Goal: Information Seeking & Learning: Compare options

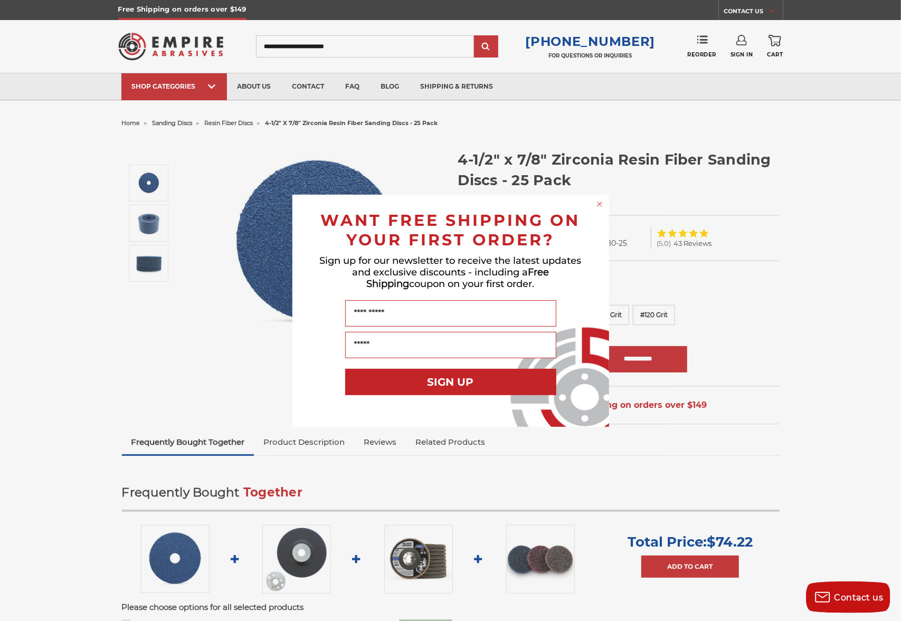
click at [791, 351] on div "Close dialog WANT FREE SHIPPING ON YOUR FIRST ORDER? Sign up for our newsletter…" at bounding box center [450, 310] width 901 height 621
click at [606, 205] on form "WANT FREE SHIPPING ON YOUR FIRST ORDER? Sign up for our newsletter to receive t…" at bounding box center [451, 311] width 317 height 232
click at [601, 203] on icon "Close dialog" at bounding box center [600, 204] width 4 height 4
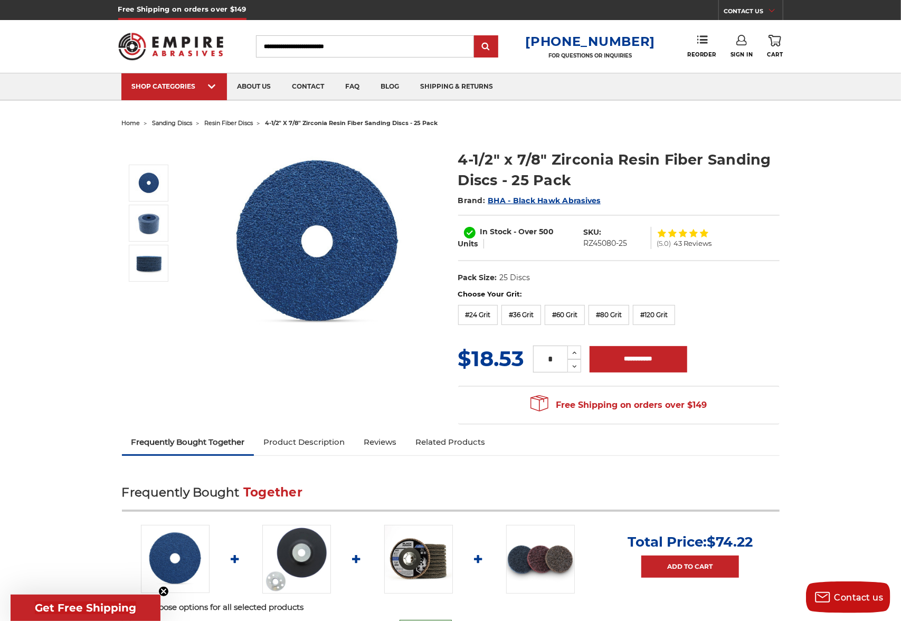
click at [667, 234] on div at bounding box center [683, 233] width 53 height 8
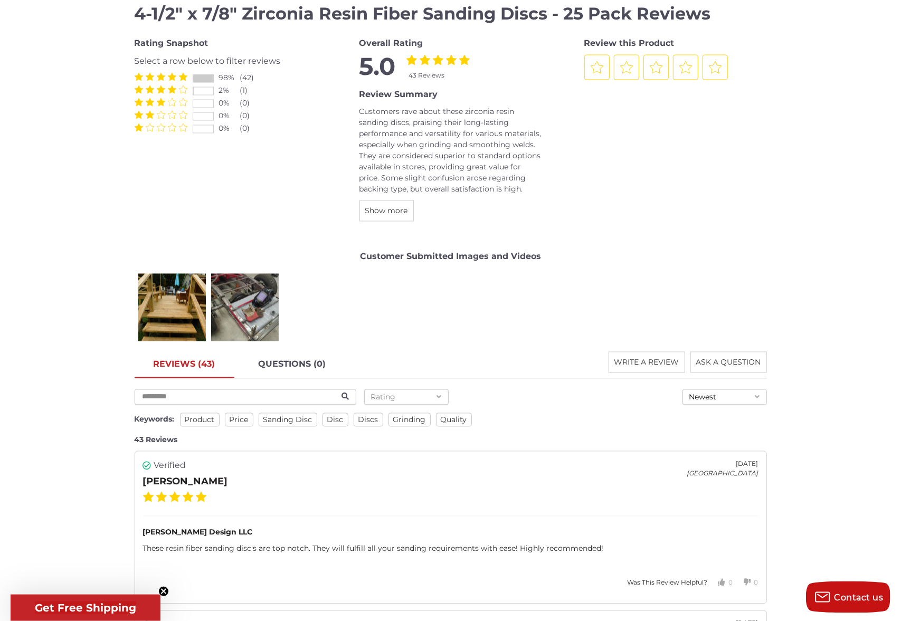
scroll to position [1281, 0]
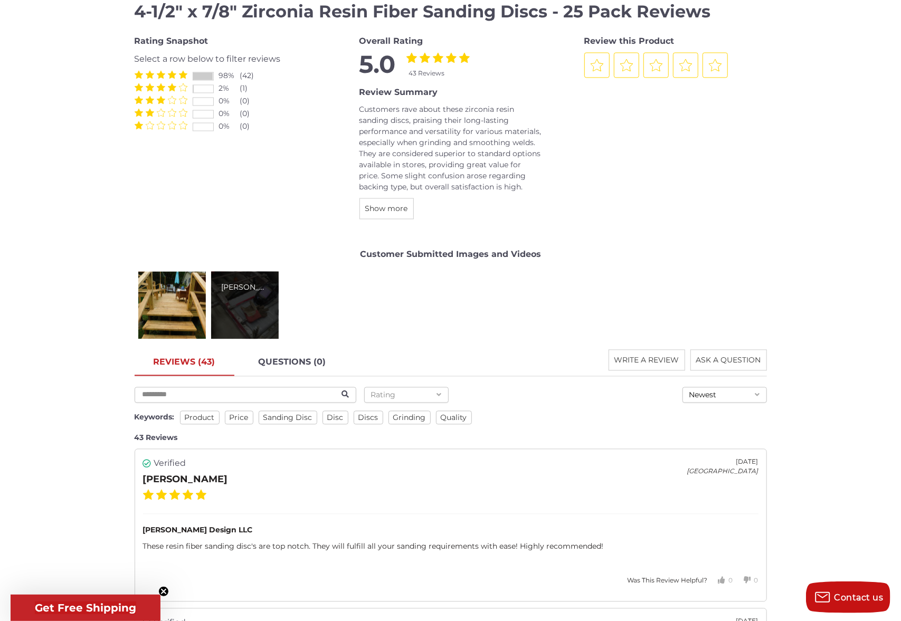
click at [270, 306] on div "Robert T." at bounding box center [245, 306] width 68 height 68
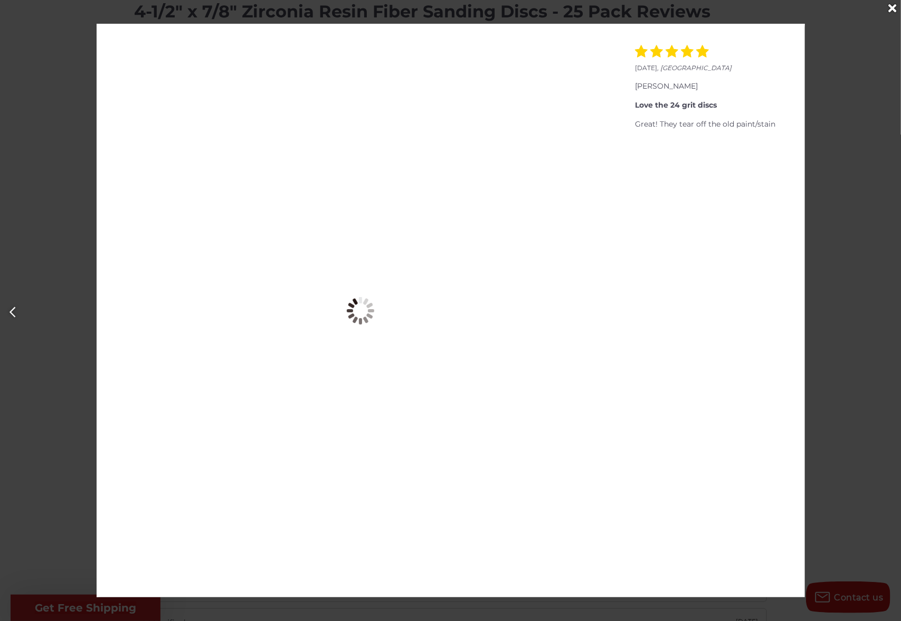
scroll to position [0, 901]
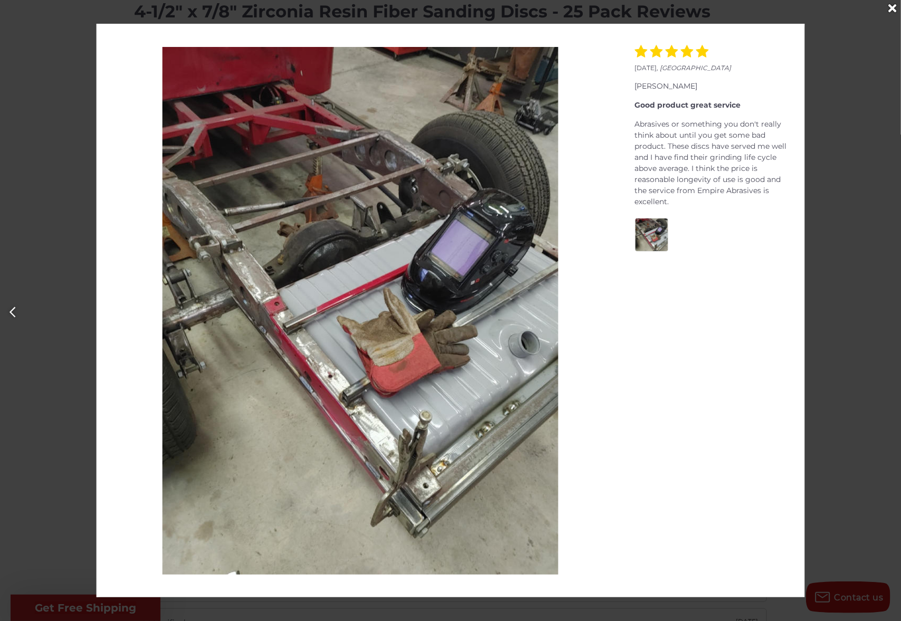
click at [166, 296] on img at bounding box center [361, 311] width 396 height 528
click at [10, 309] on icon "Previous" at bounding box center [12, 312] width 7 height 11
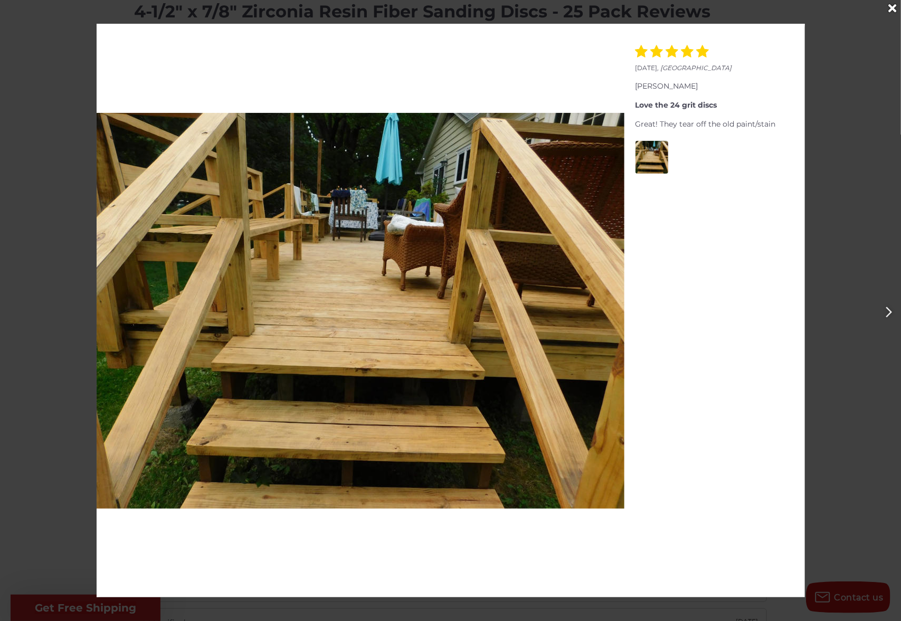
scroll to position [0, 0]
click at [10, 309] on div at bounding box center [450, 310] width 901 height 621
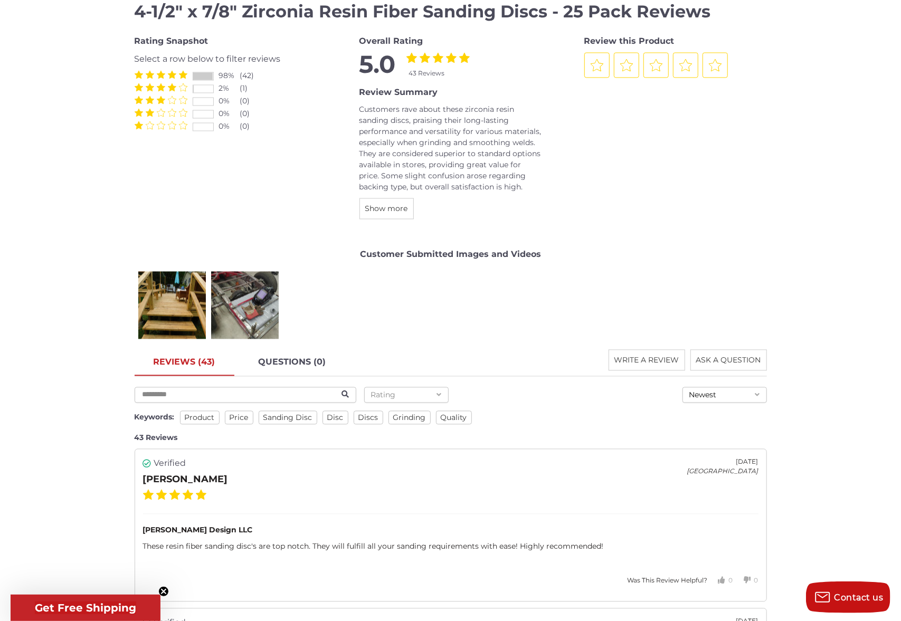
click at [241, 90] on div "(1)" at bounding box center [250, 88] width 21 height 11
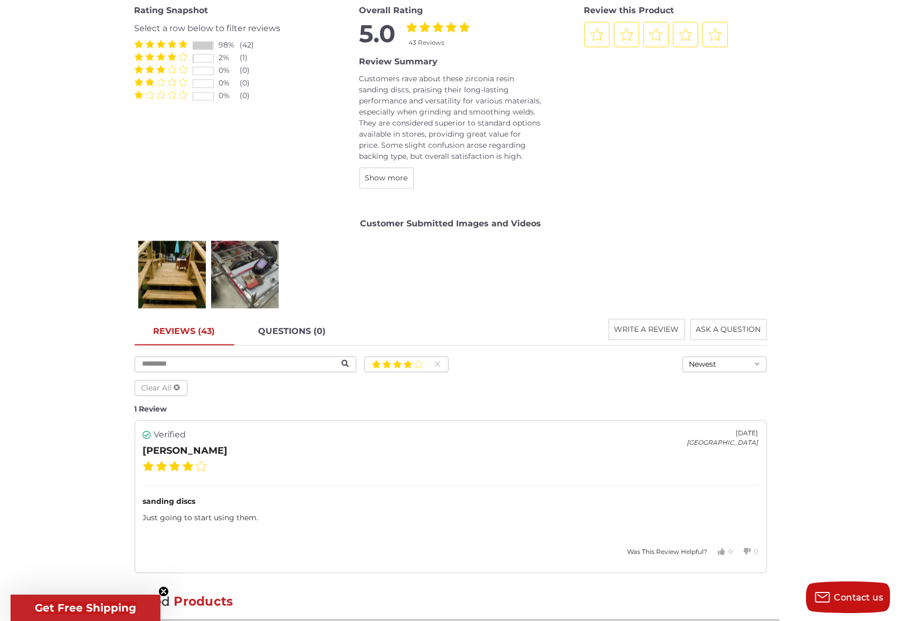
scroll to position [1317, 0]
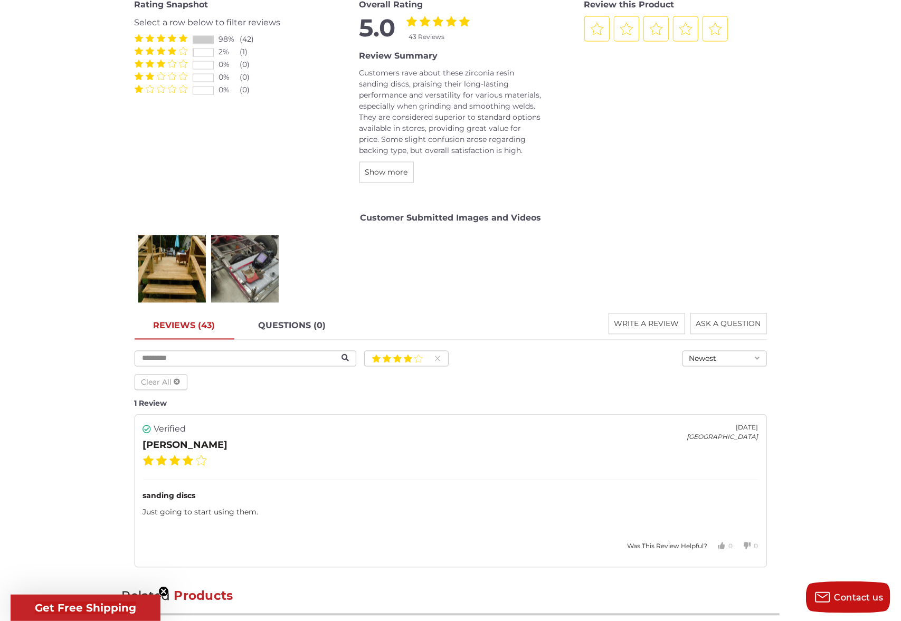
click at [201, 39] on div at bounding box center [203, 39] width 20 height 7
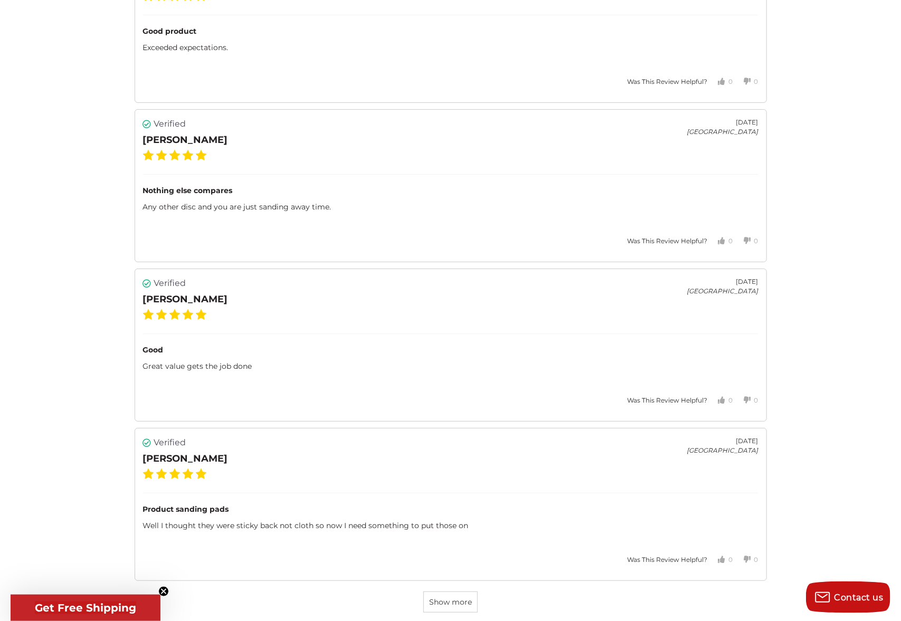
scroll to position [0, 0]
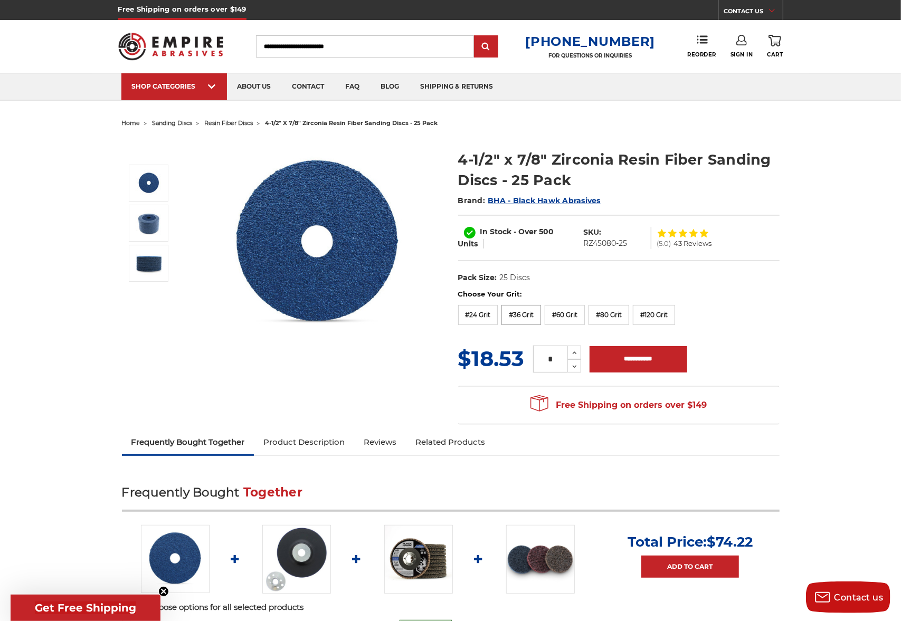
click at [522, 321] on label "#36 Grit" at bounding box center [522, 315] width 40 height 20
click at [580, 315] on label "#60 Grit" at bounding box center [565, 315] width 40 height 20
click at [629, 318] on label "#80 Grit" at bounding box center [609, 315] width 41 height 20
click at [652, 318] on label "#120 Grit" at bounding box center [654, 315] width 42 height 20
click at [496, 316] on label "#24 Grit" at bounding box center [478, 315] width 40 height 20
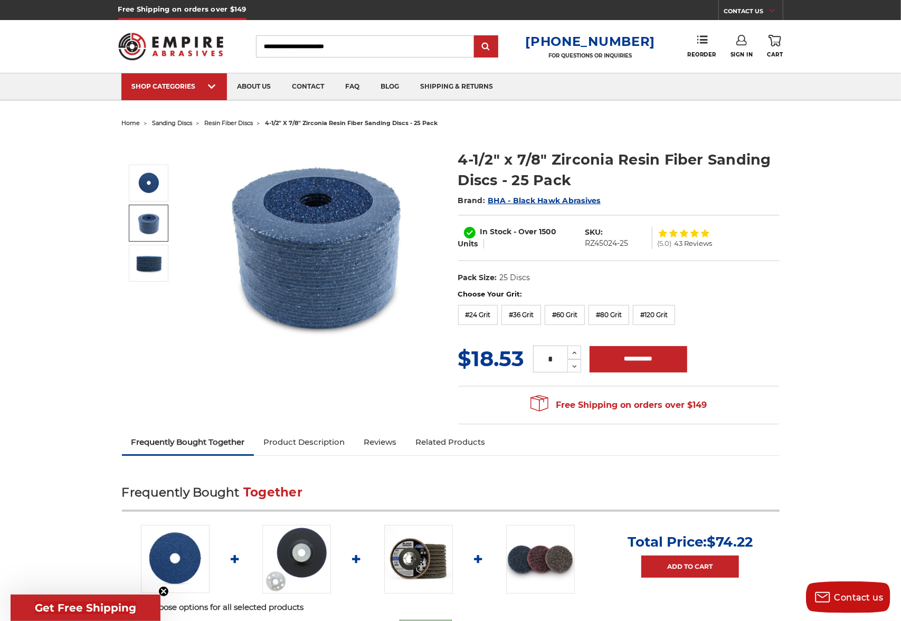
click at [146, 217] on img at bounding box center [149, 223] width 26 height 26
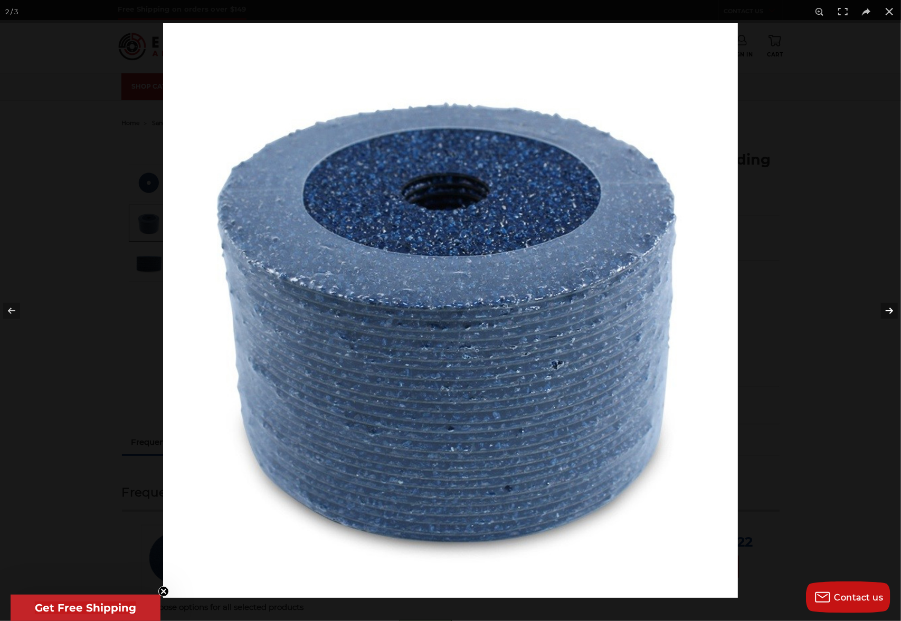
click at [891, 308] on button at bounding box center [882, 311] width 37 height 53
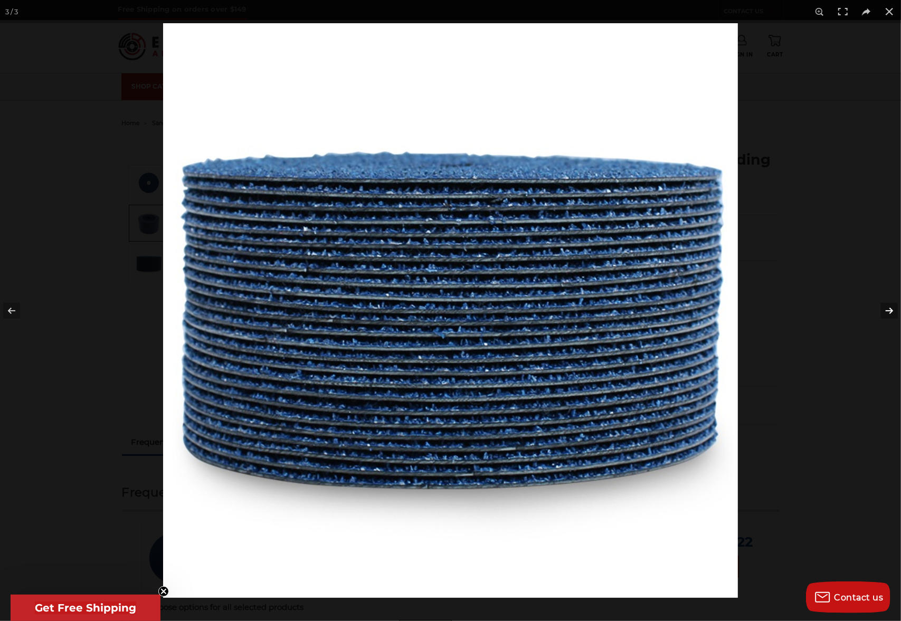
click at [890, 307] on button at bounding box center [882, 311] width 37 height 53
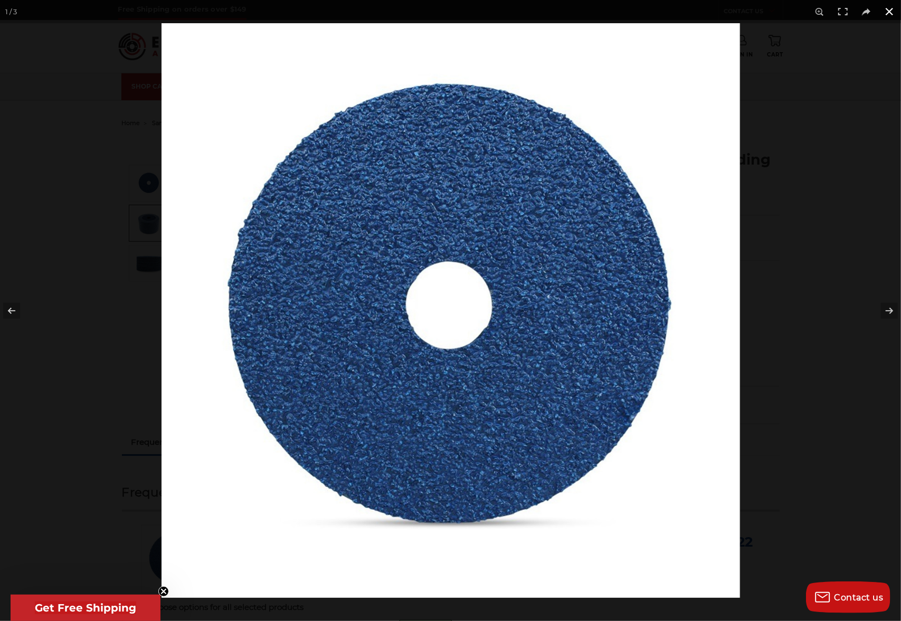
click at [890, 11] on button at bounding box center [889, 11] width 23 height 23
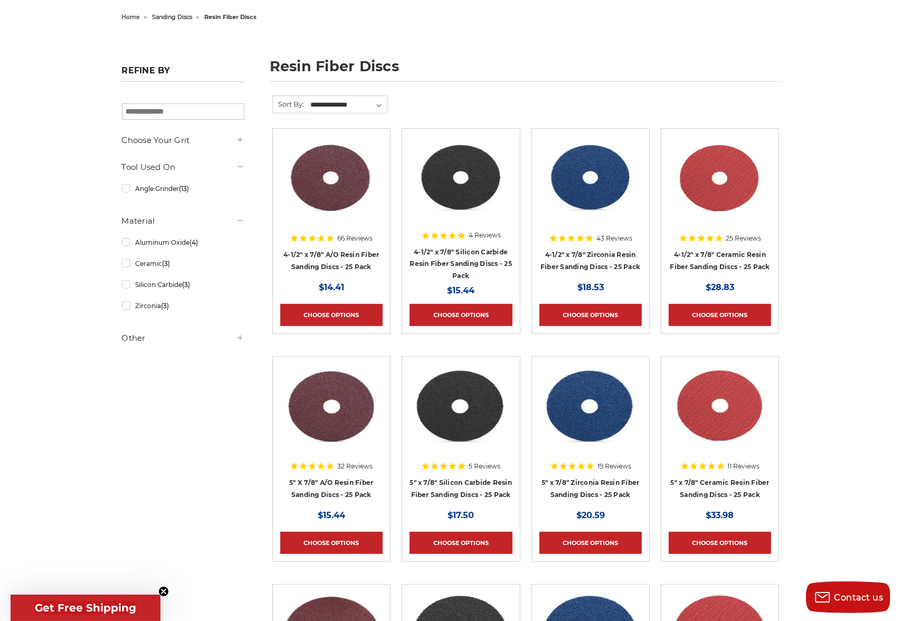
scroll to position [110, 0]
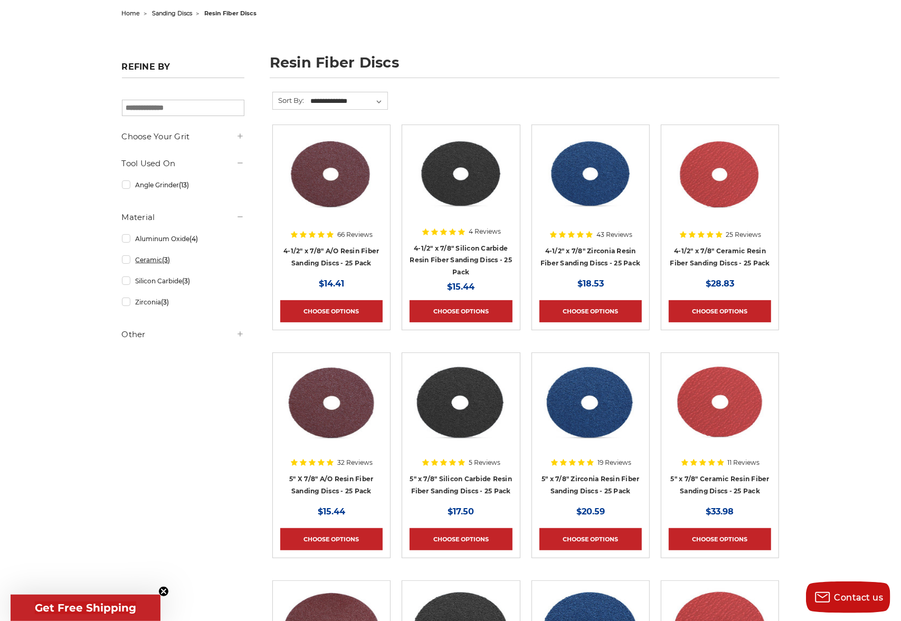
click at [126, 262] on link "Ceramic (3)" at bounding box center [183, 260] width 122 height 18
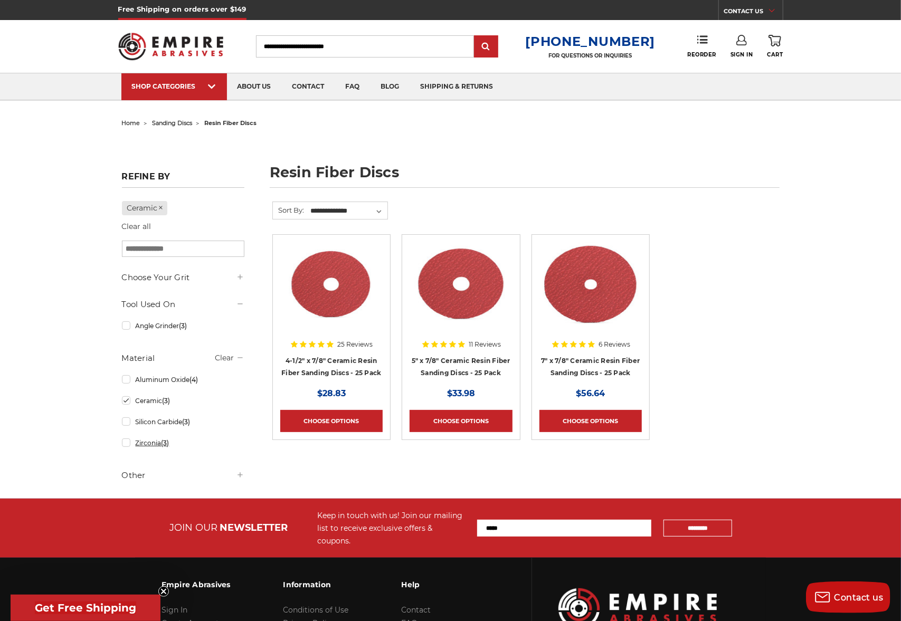
click at [126, 441] on link "Zirconia (3)" at bounding box center [183, 443] width 122 height 18
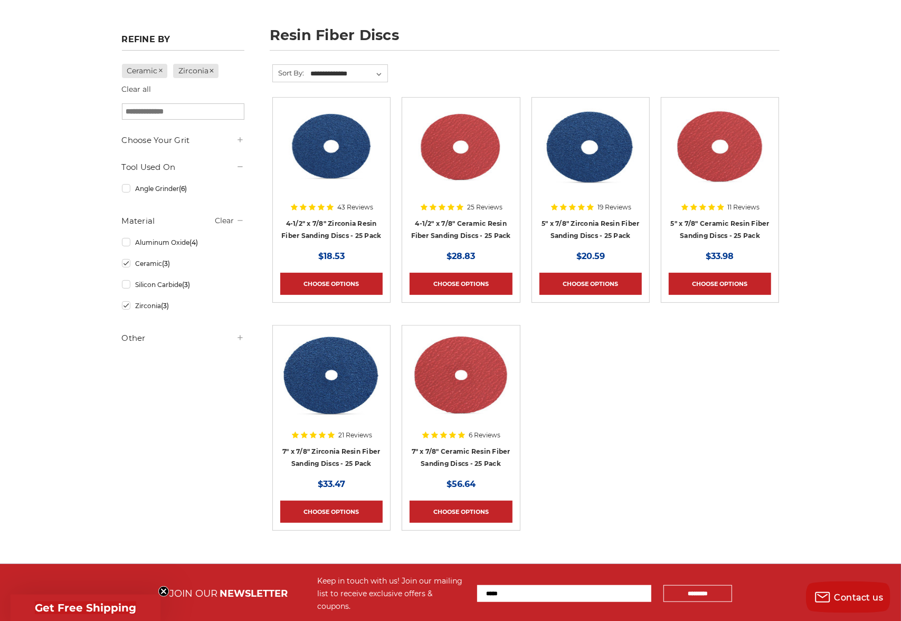
scroll to position [91, 0]
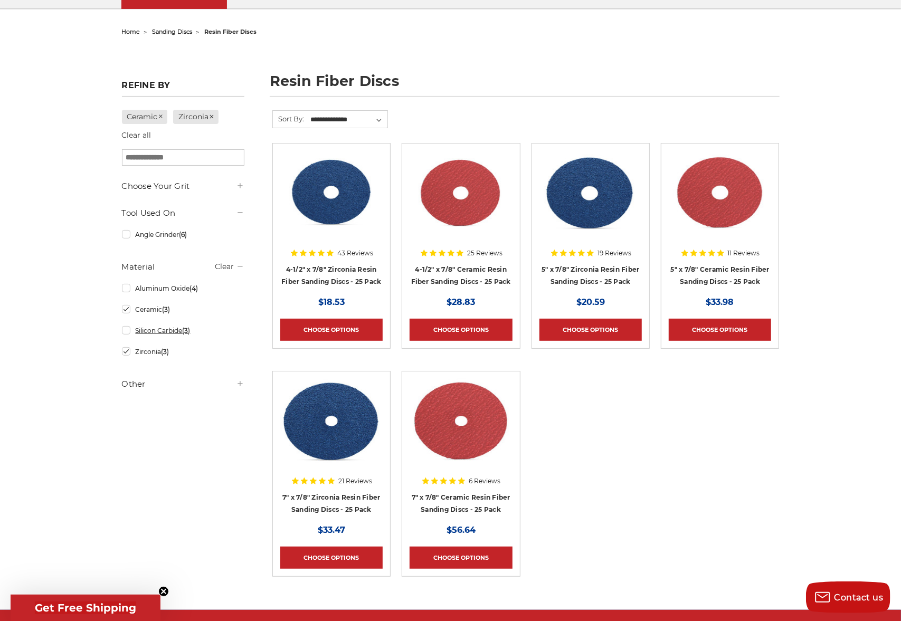
click at [180, 333] on link "Silicon Carbide (3)" at bounding box center [183, 331] width 122 height 18
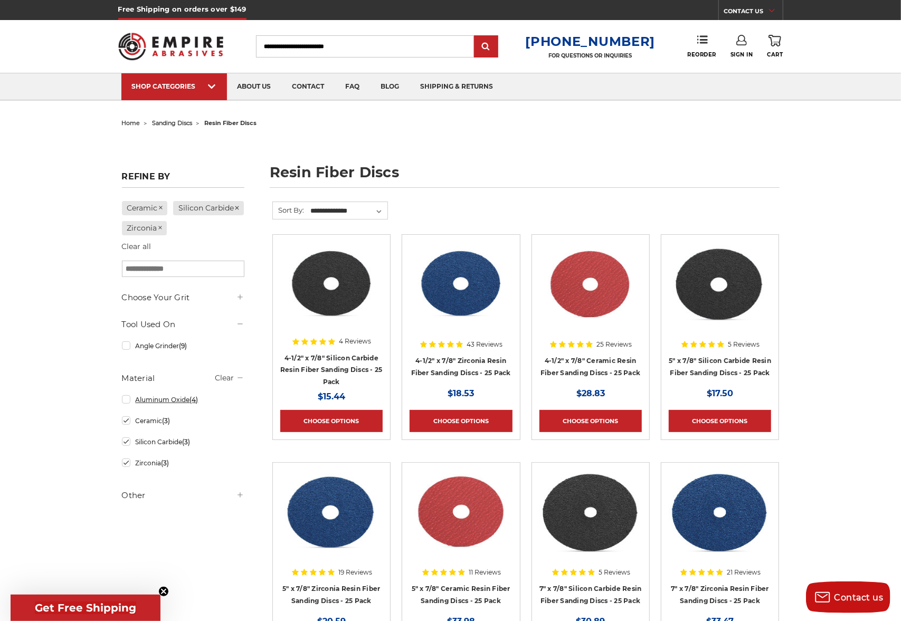
click at [156, 409] on link "Aluminum Oxide (4)" at bounding box center [183, 400] width 122 height 18
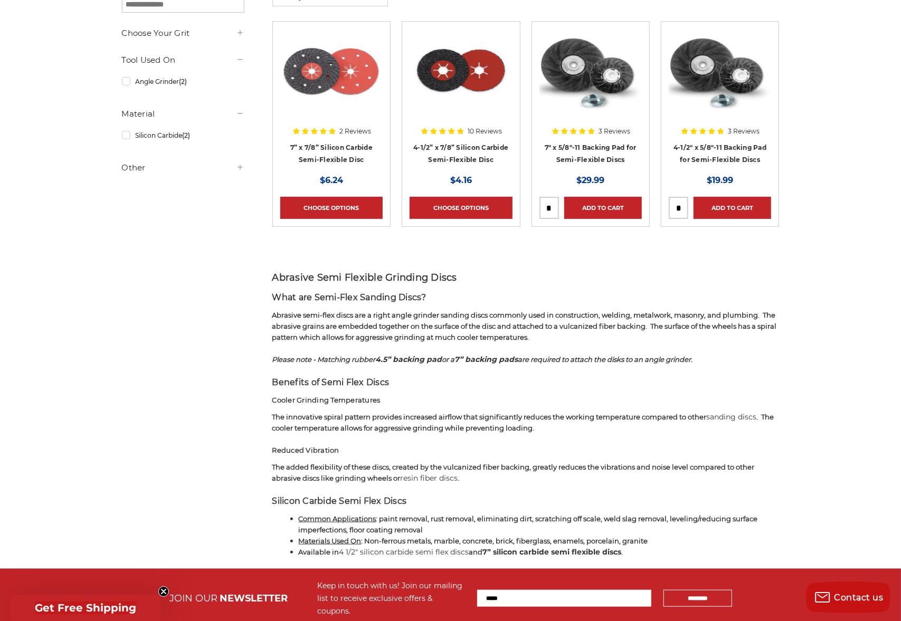
scroll to position [165, 0]
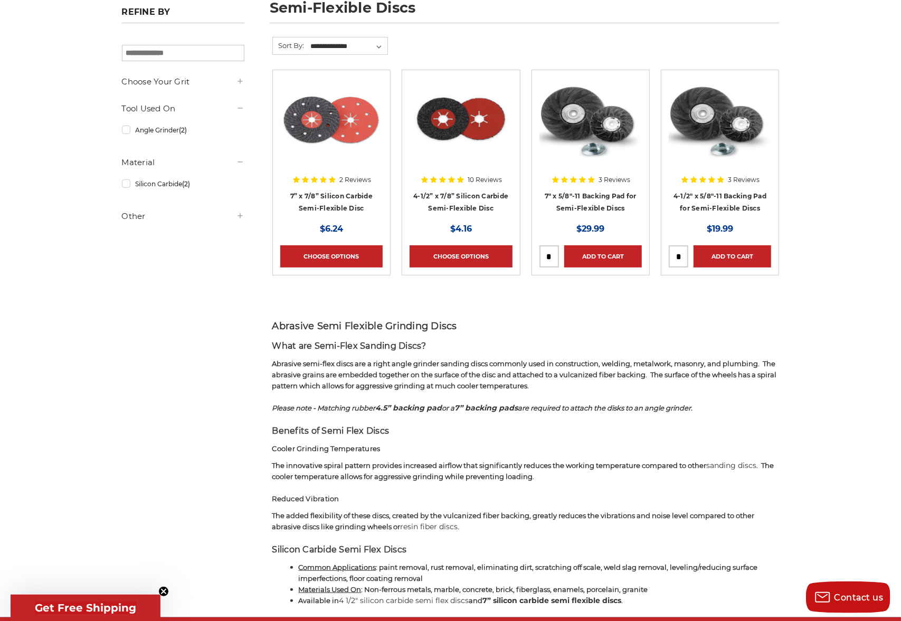
click at [371, 135] on img at bounding box center [331, 120] width 102 height 84
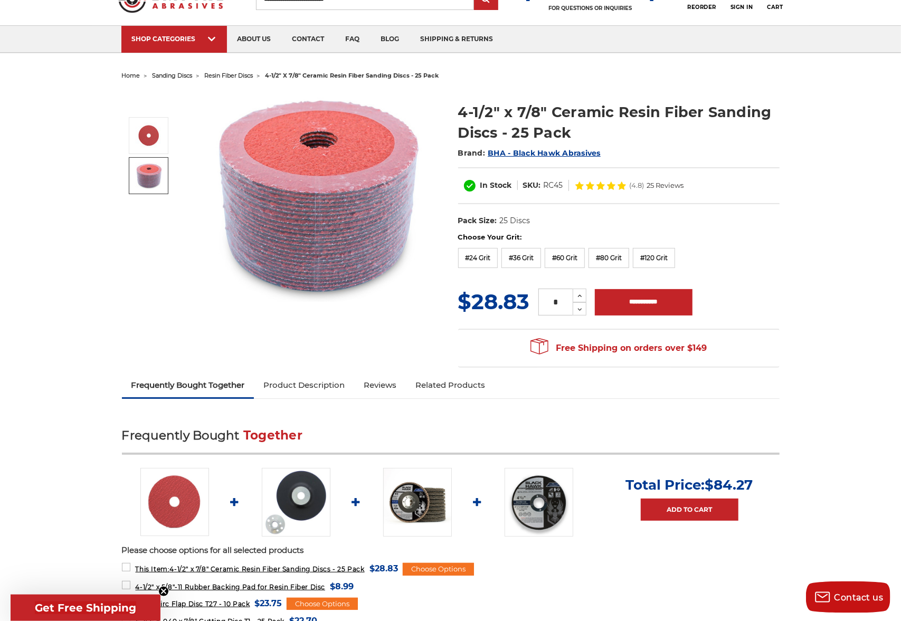
scroll to position [55, 0]
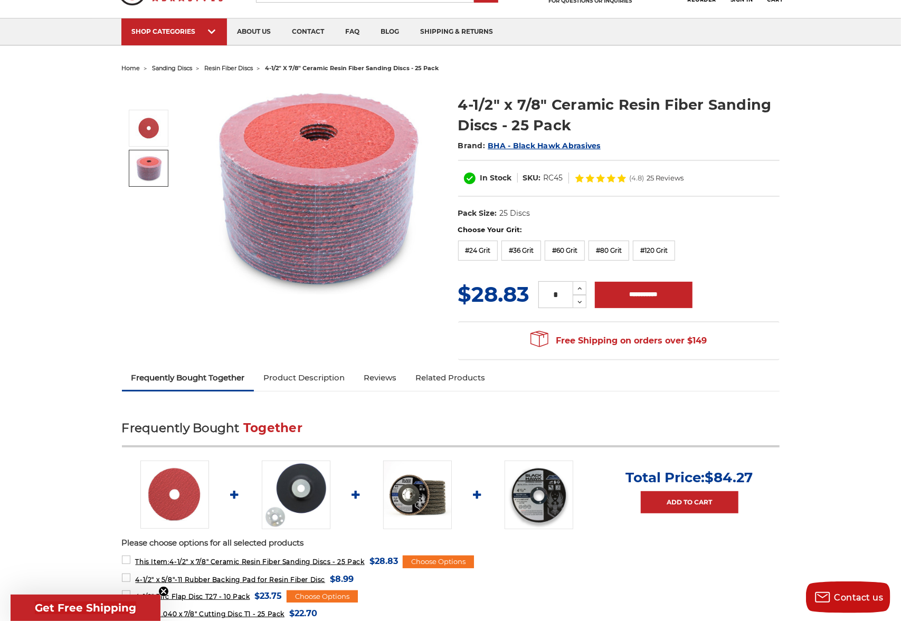
click at [659, 176] on span "25 Reviews" at bounding box center [665, 178] width 37 height 7
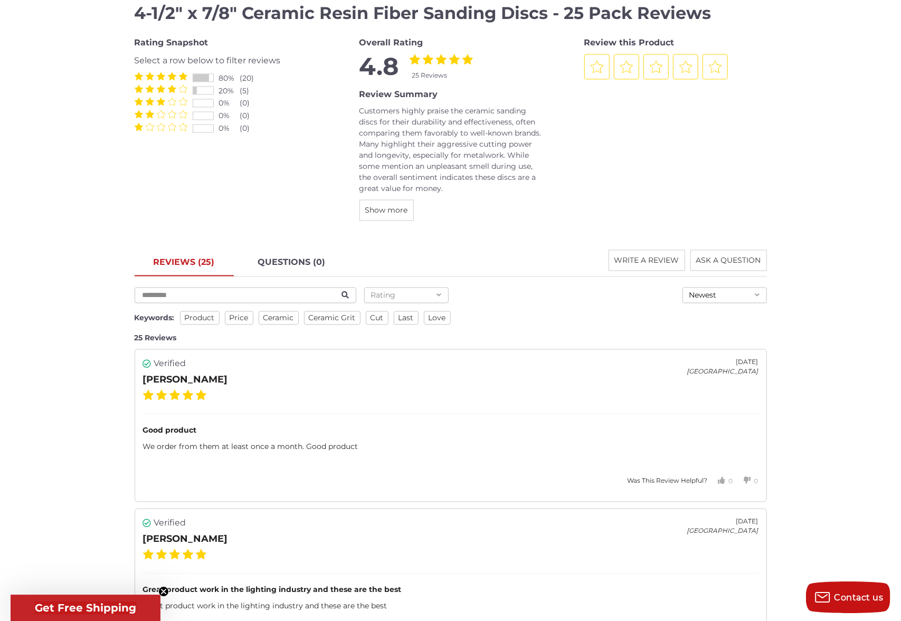
scroll to position [1248, 0]
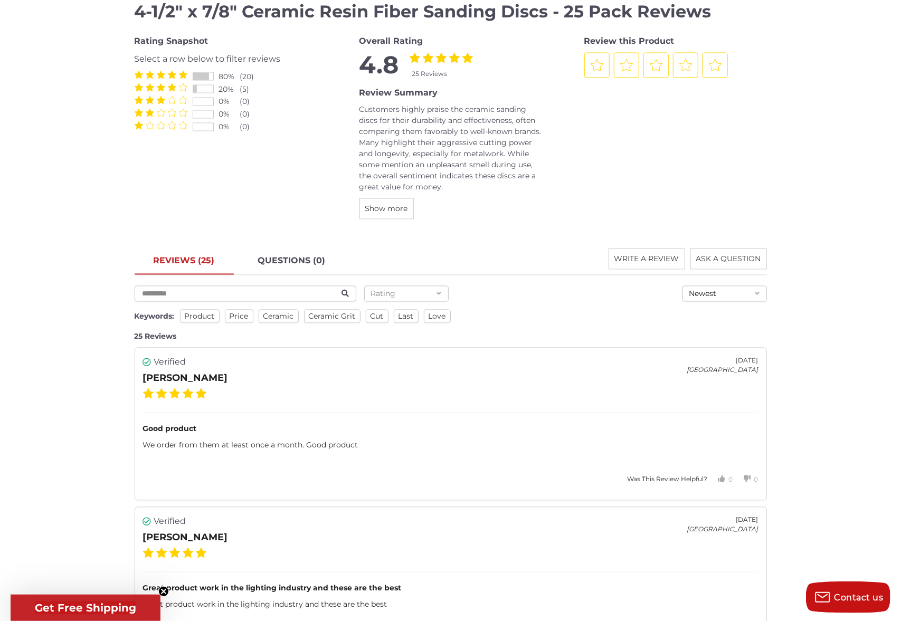
click at [178, 89] on span at bounding box center [161, 87] width 53 height 8
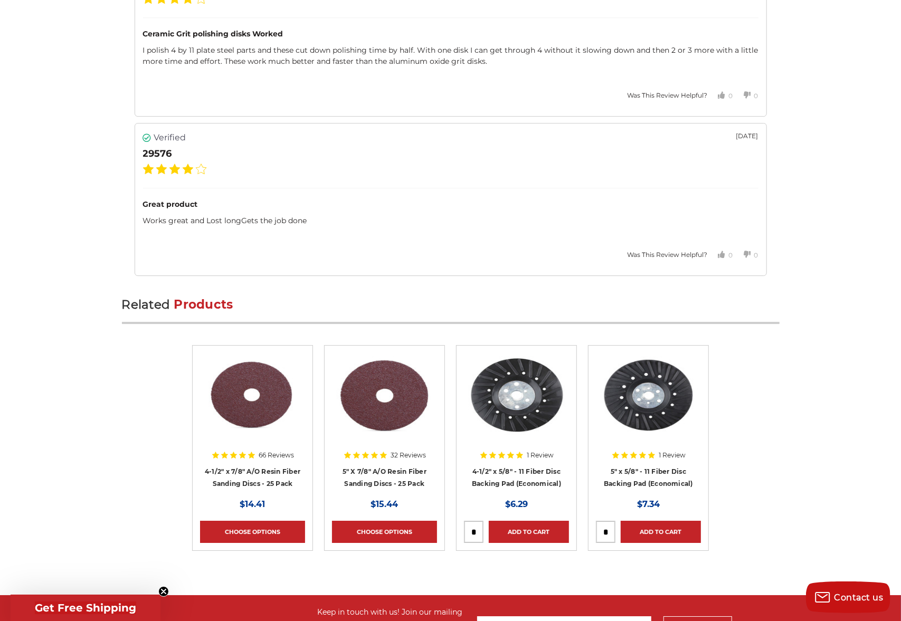
scroll to position [2218, 0]
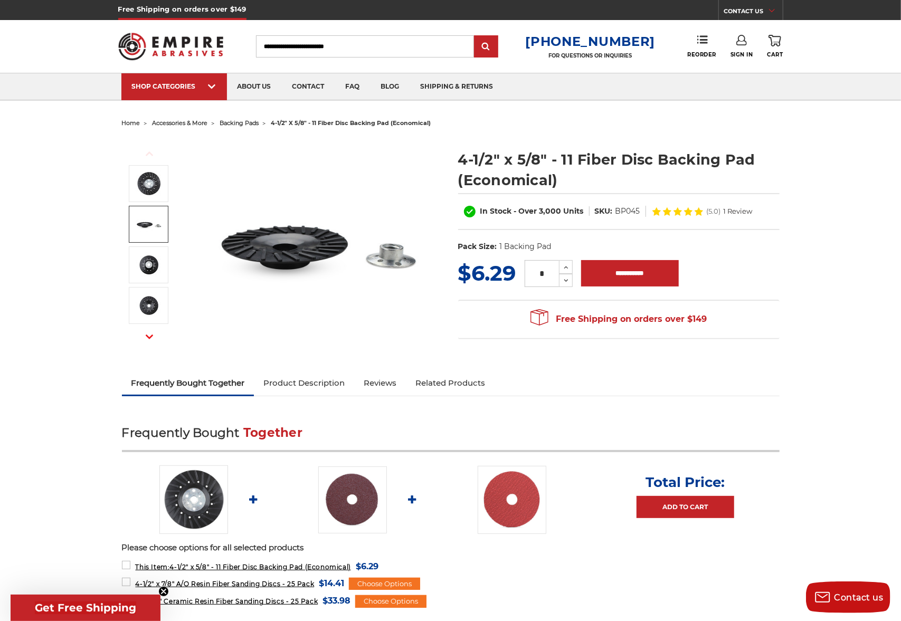
click at [142, 219] on img at bounding box center [149, 224] width 26 height 26
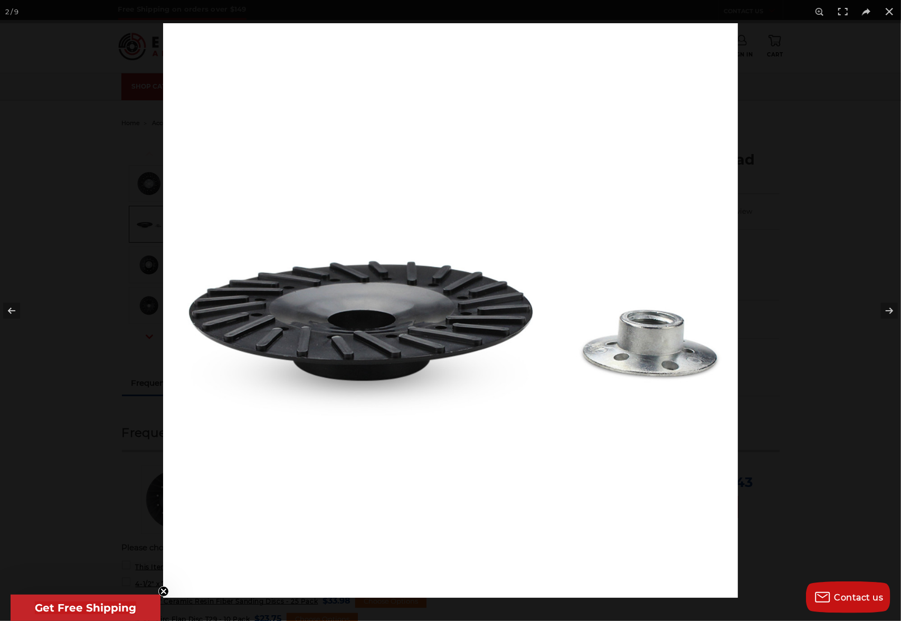
click at [107, 249] on div at bounding box center [450, 310] width 901 height 621
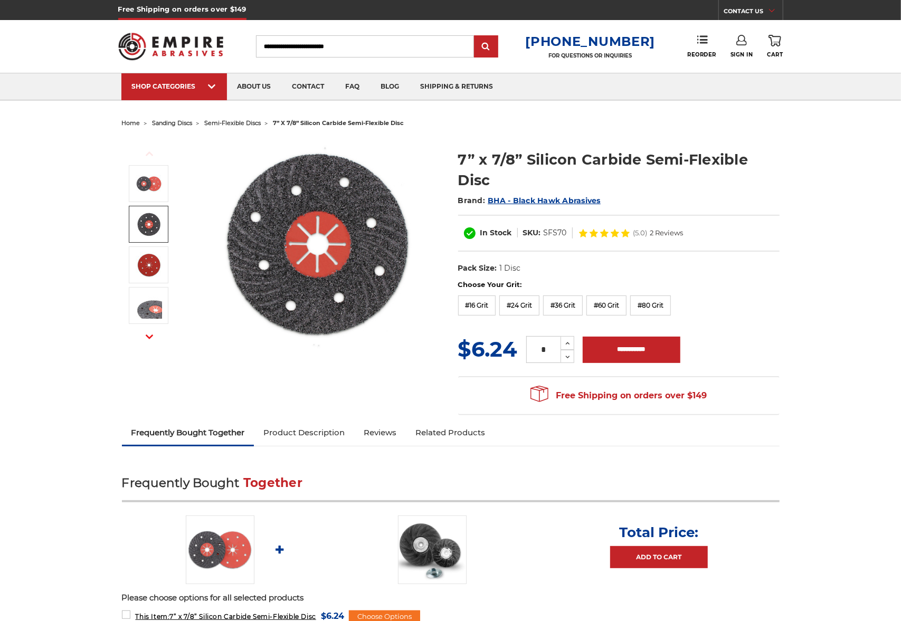
click at [155, 231] on img at bounding box center [149, 224] width 26 height 26
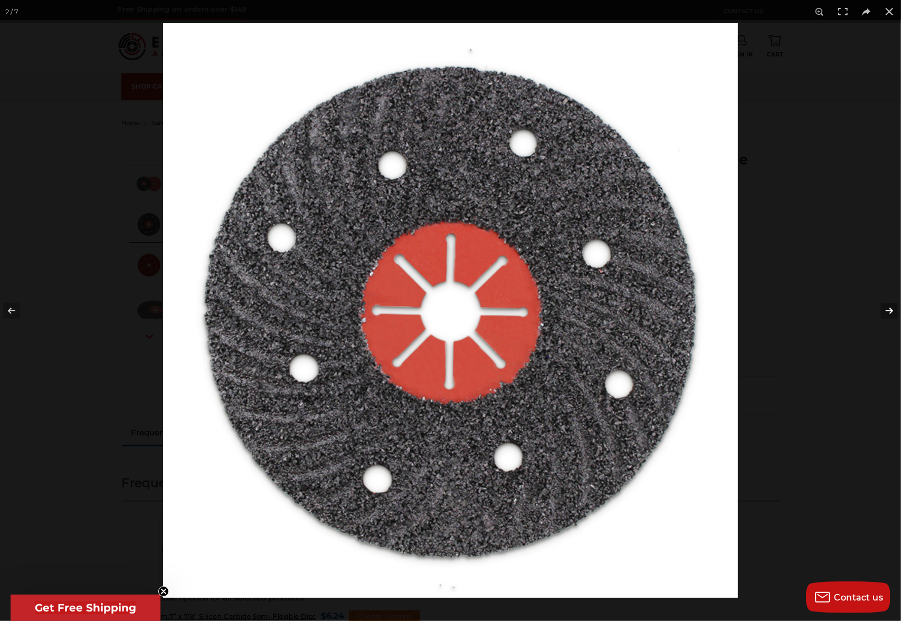
click at [892, 316] on button at bounding box center [882, 311] width 37 height 53
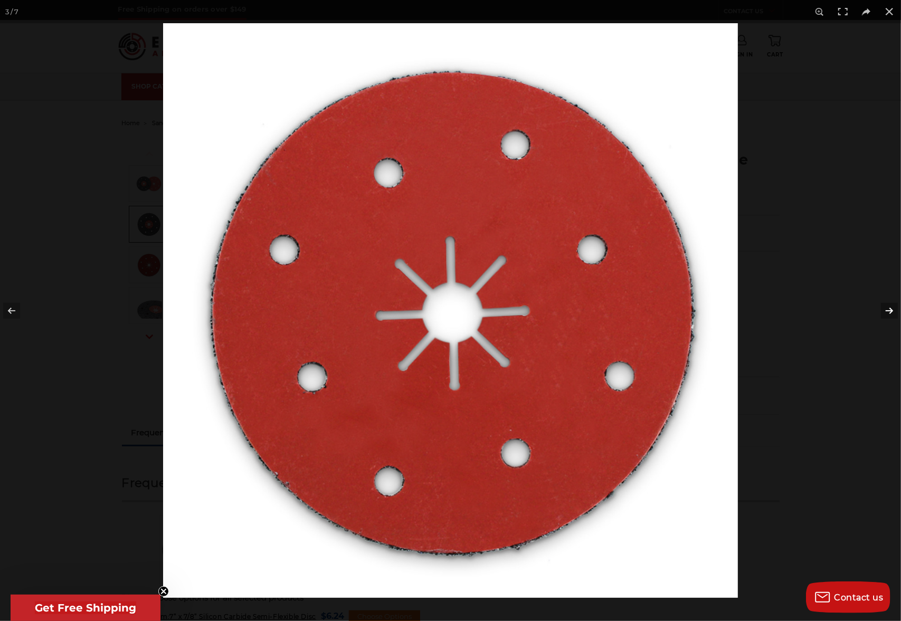
click at [892, 315] on button at bounding box center [882, 311] width 37 height 53
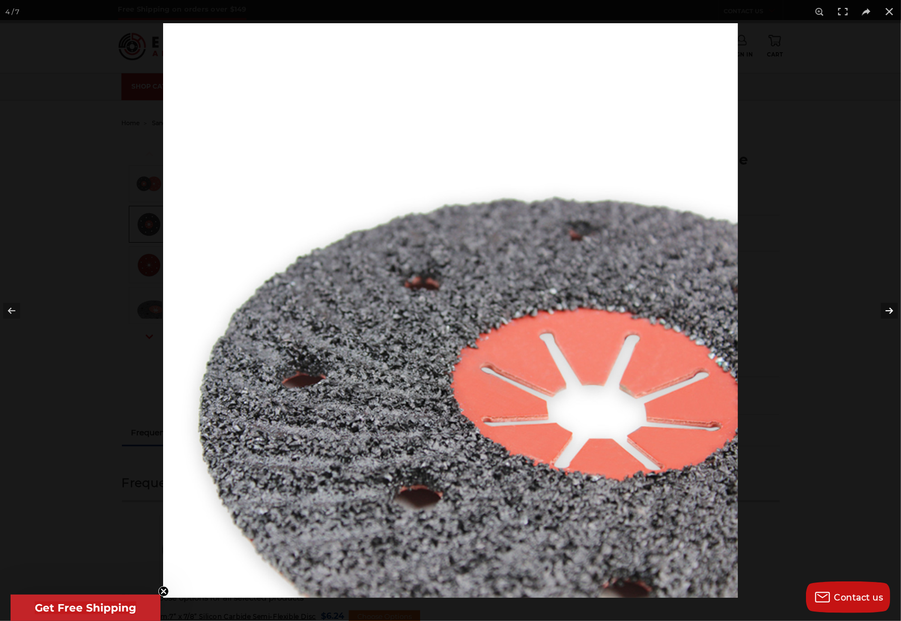
click at [890, 314] on button at bounding box center [882, 311] width 37 height 53
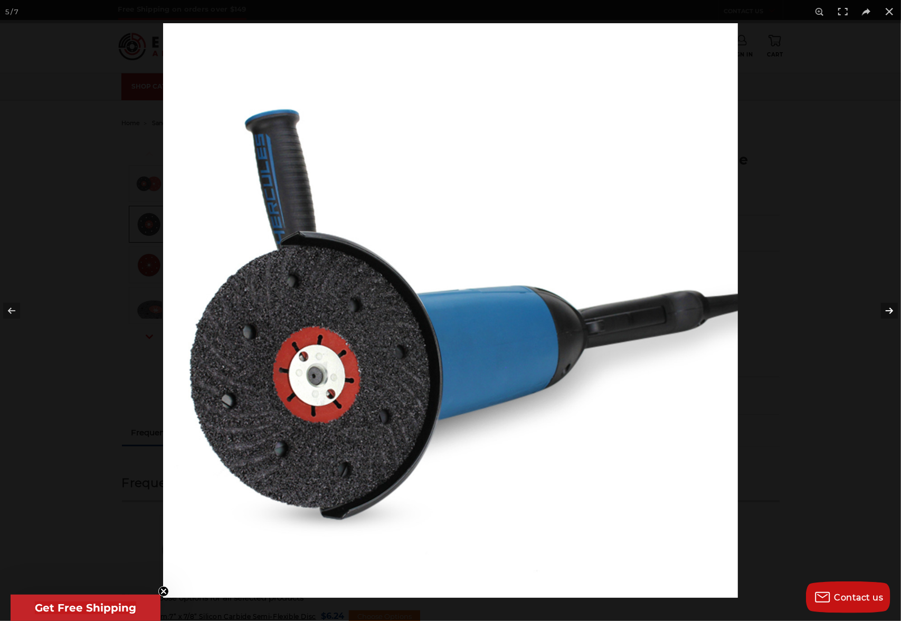
click at [888, 313] on button at bounding box center [882, 311] width 37 height 53
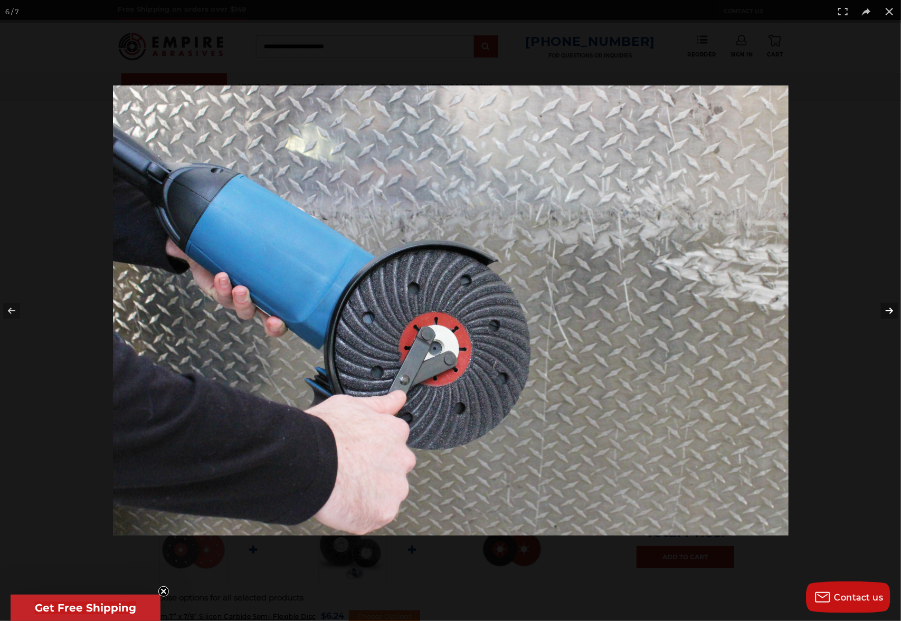
click at [886, 312] on button at bounding box center [882, 311] width 37 height 53
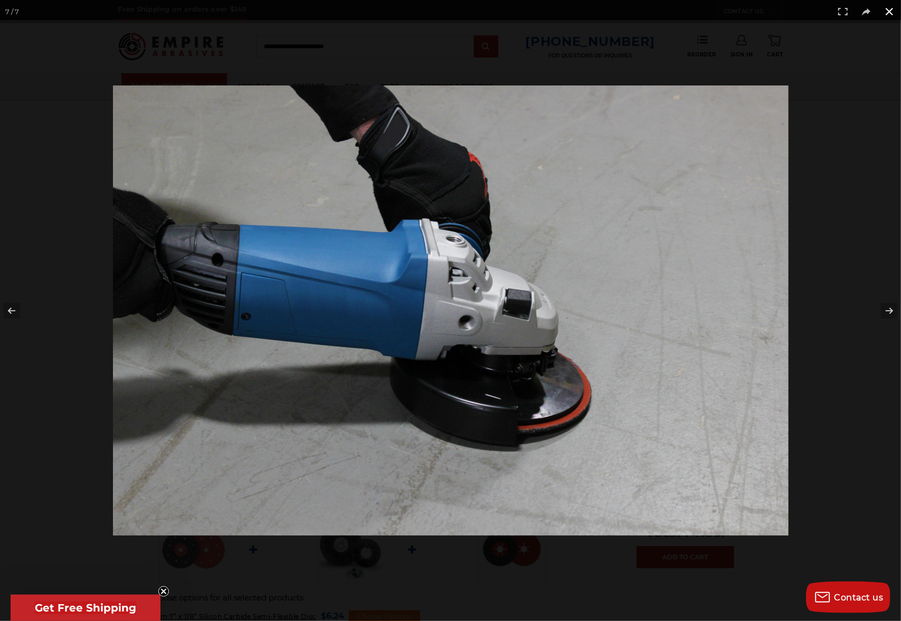
click at [887, 14] on button at bounding box center [889, 11] width 23 height 23
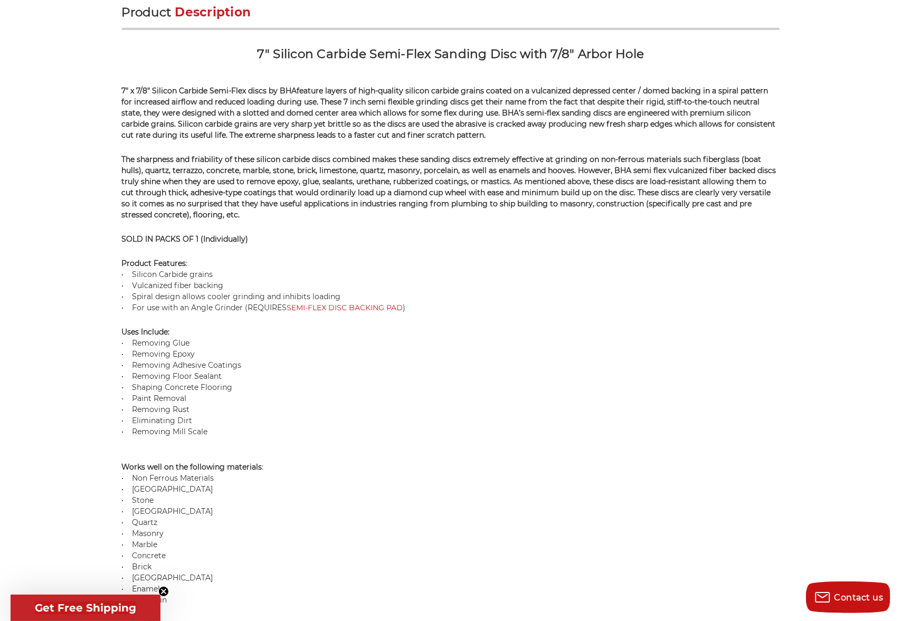
scroll to position [695, 0]
